Goal: Find contact information: Find contact information

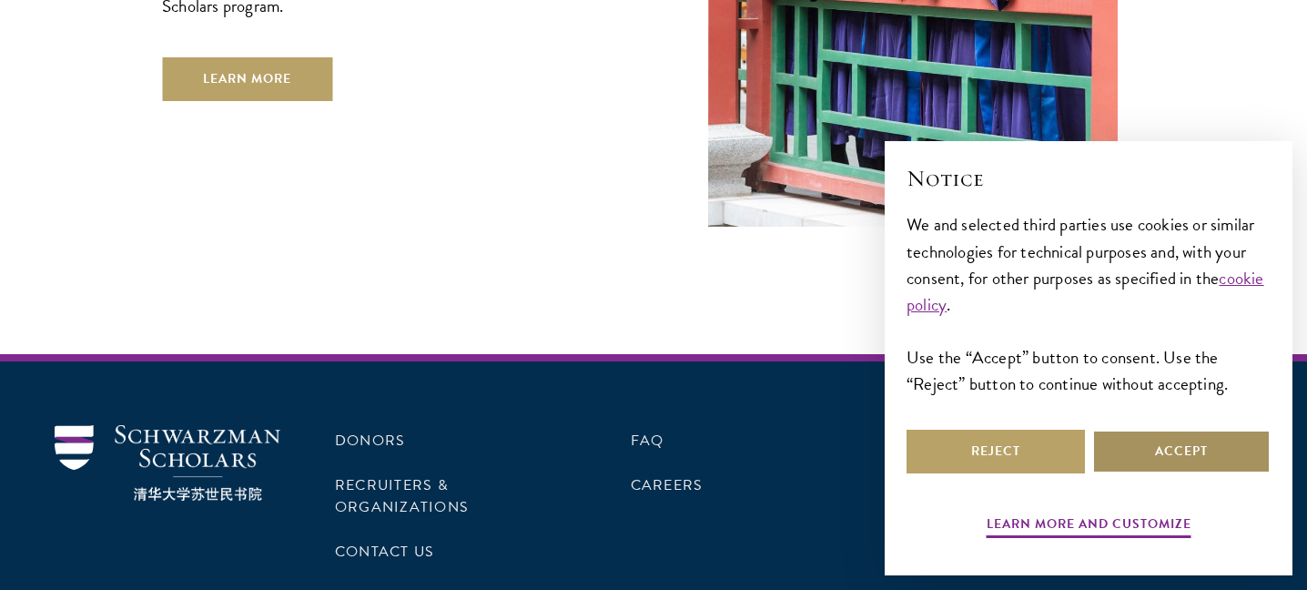
click at [1174, 463] on button "Accept" at bounding box center [1181, 451] width 178 height 44
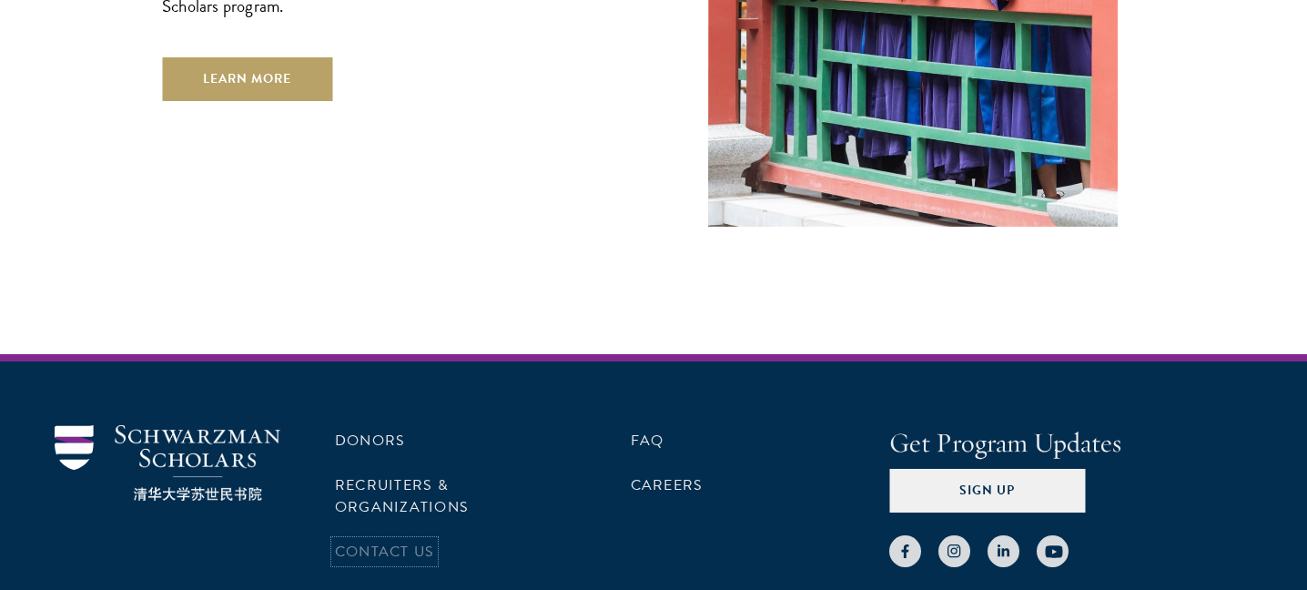
click at [408, 540] on link "Contact Us" at bounding box center [384, 551] width 99 height 22
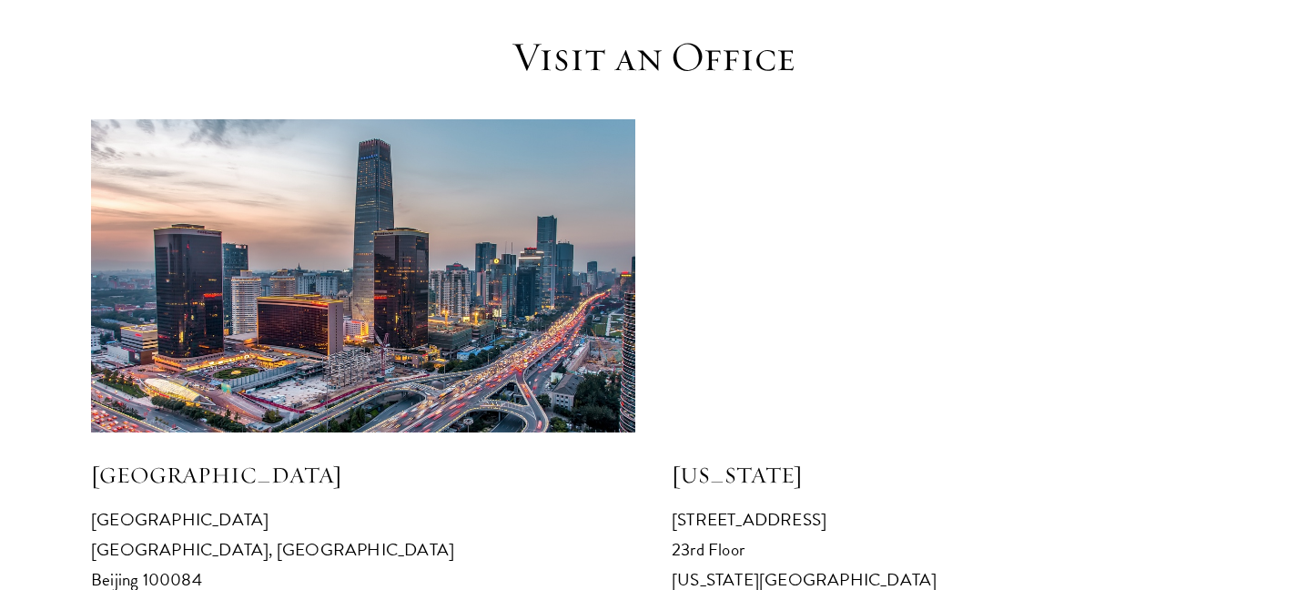
scroll to position [1857, 0]
